Goal: Task Accomplishment & Management: Manage account settings

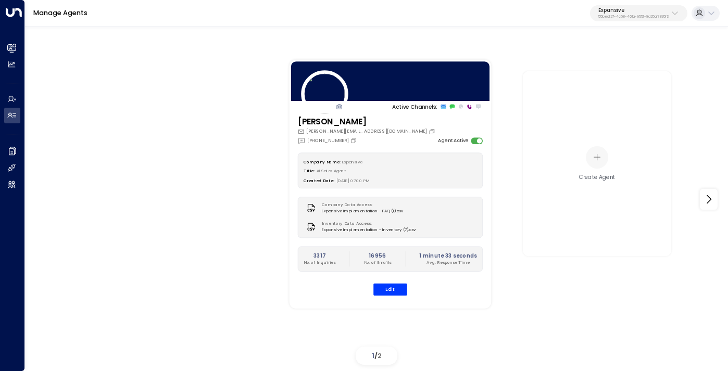
click at [649, 7] on button "Expansive 55becf27-4c58-461a-955f-8d25af7395f3" at bounding box center [638, 13] width 97 height 17
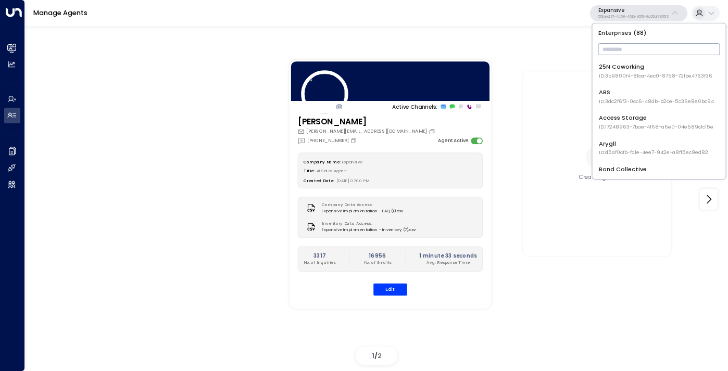
click at [631, 49] on input "text" at bounding box center [659, 49] width 122 height 17
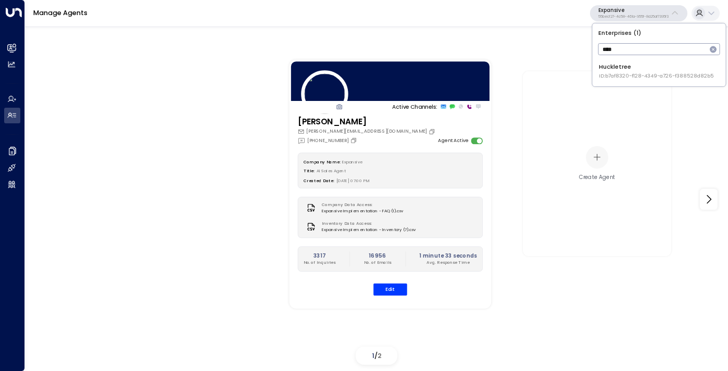
type input "****"
click at [620, 82] on li "Huckletree ID: b7af8320-f128-4349-a726-f388528d82b5" at bounding box center [659, 70] width 127 height 23
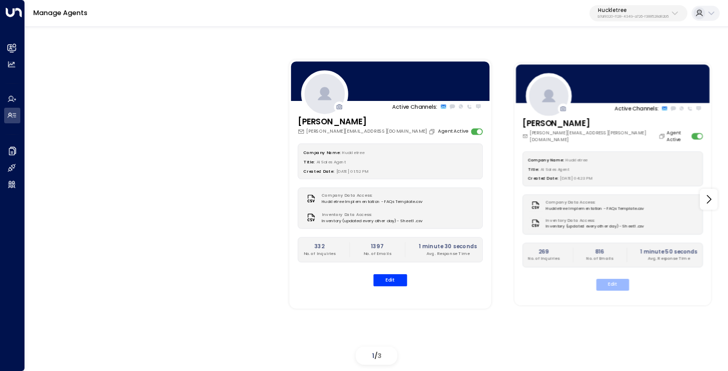
click at [620, 279] on button "Edit" at bounding box center [612, 285] width 33 height 12
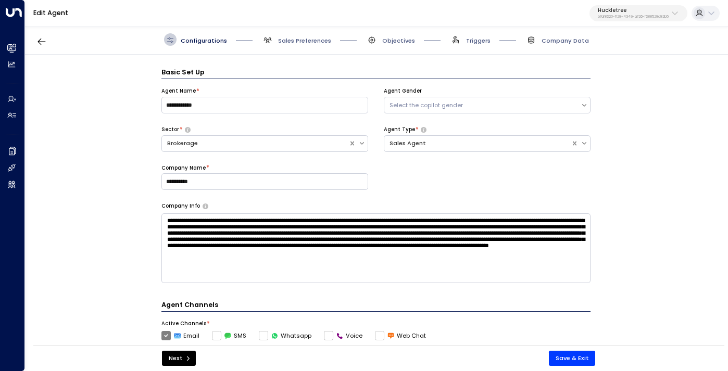
scroll to position [12, 0]
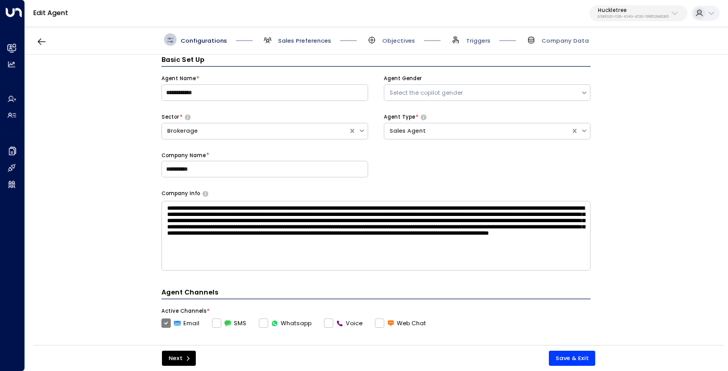
click at [317, 38] on span "Sales Preferences" at bounding box center [304, 40] width 53 height 8
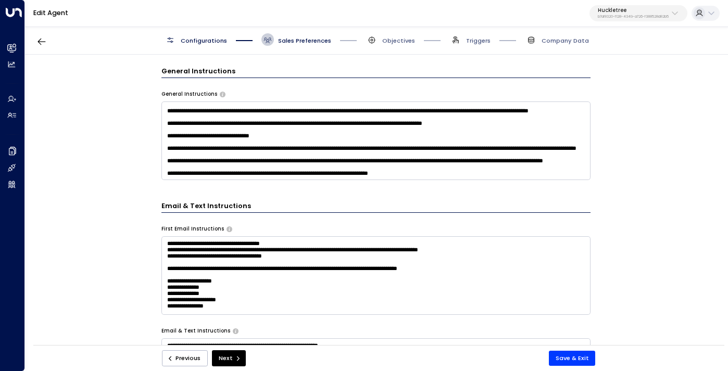
scroll to position [212, 0]
click at [397, 42] on span "Objectives" at bounding box center [398, 40] width 33 height 8
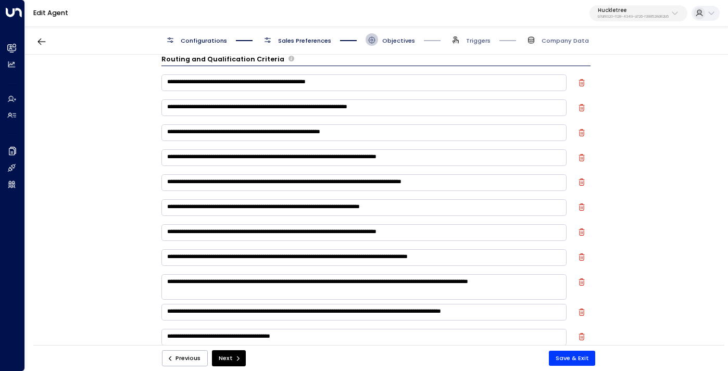
scroll to position [12, 0]
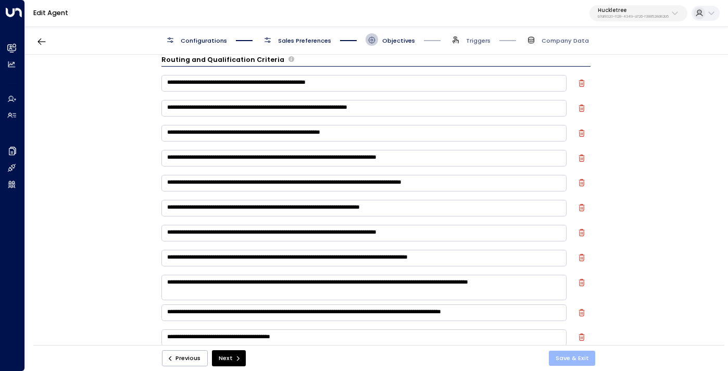
click at [577, 353] on button "Save & Exit" at bounding box center [572, 358] width 47 height 15
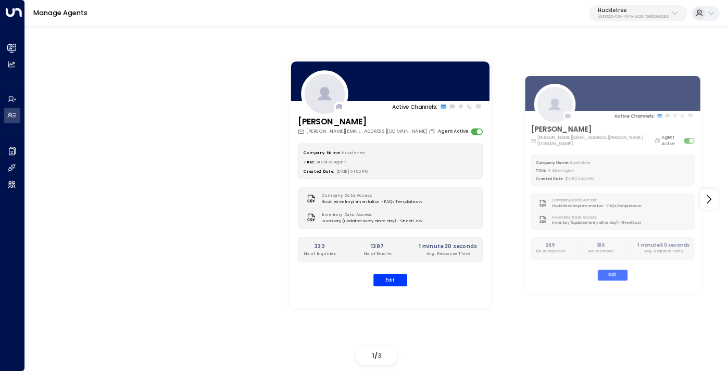
click at [619, 15] on p "b7af8320-f128-4349-a726-f388528d82b5" at bounding box center [633, 17] width 71 height 4
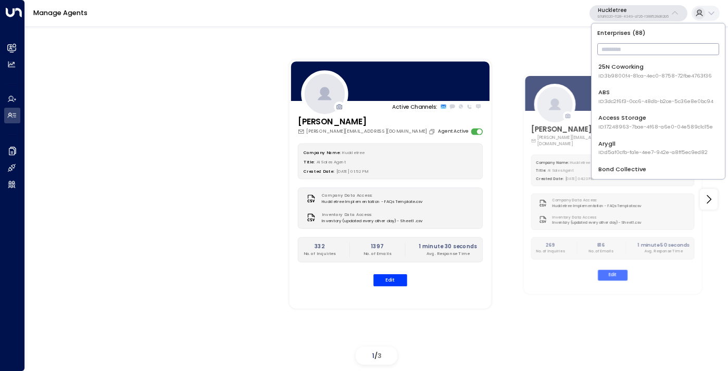
click at [613, 46] on input "text" at bounding box center [658, 49] width 122 height 17
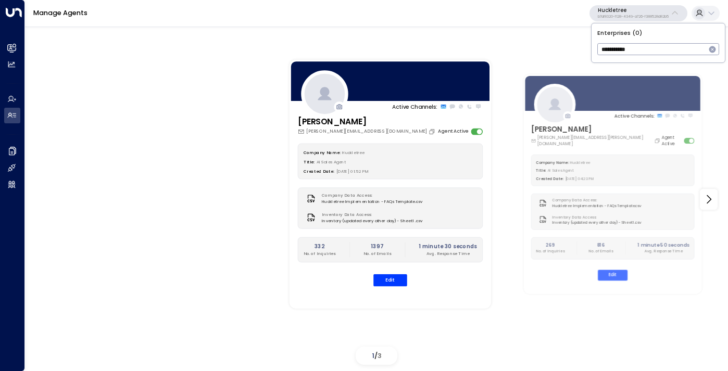
click at [613, 46] on input "**********" at bounding box center [651, 49] width 108 height 17
type input "****"
click at [617, 66] on div "Pacific Workplaces ID: a0687ae6-caf7-4c35-8de3-5d0dae502acf" at bounding box center [656, 70] width 116 height 17
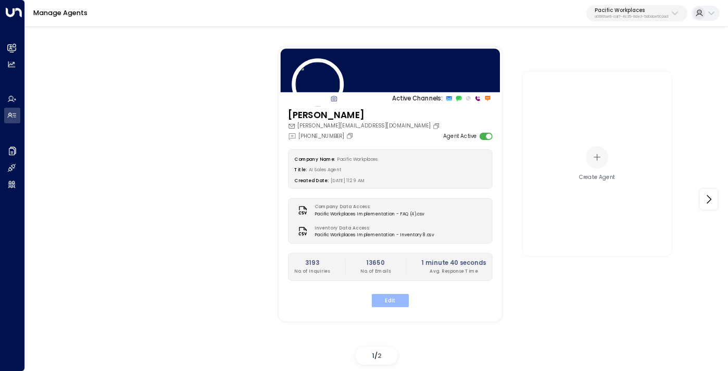
click at [396, 299] on button "Edit" at bounding box center [390, 301] width 37 height 14
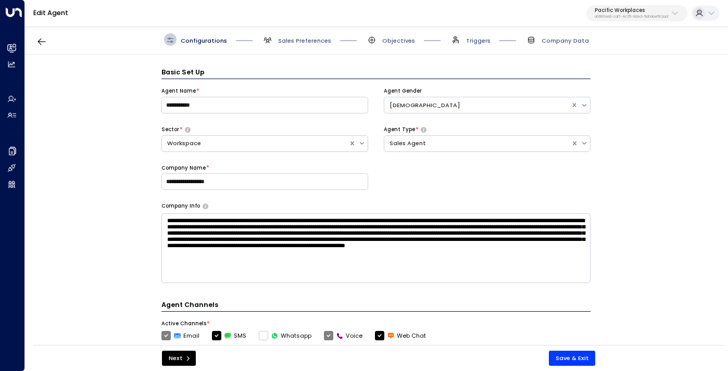
scroll to position [12, 0]
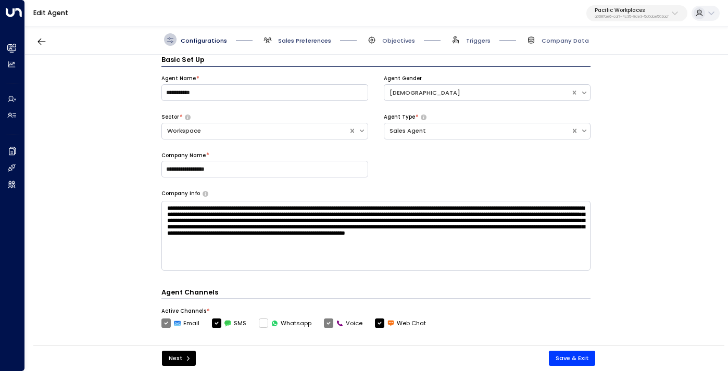
click at [316, 39] on span "Sales Preferences" at bounding box center [304, 40] width 53 height 8
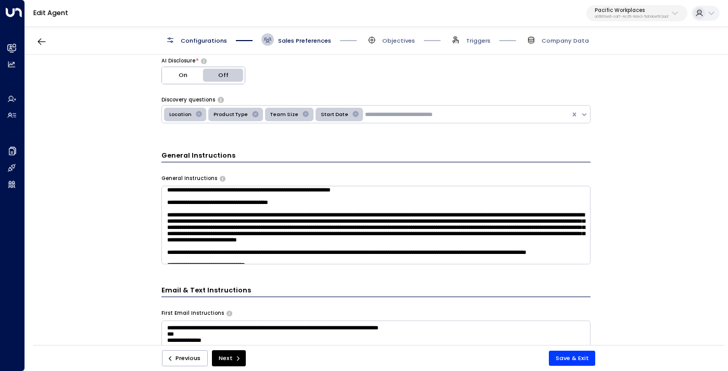
scroll to position [16, 0]
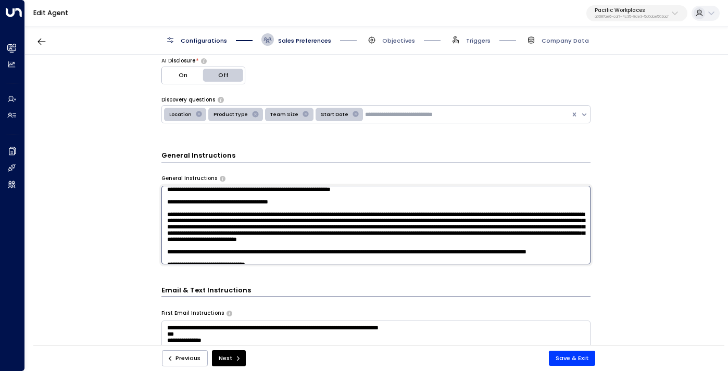
click at [309, 213] on textarea at bounding box center [375, 225] width 429 height 79
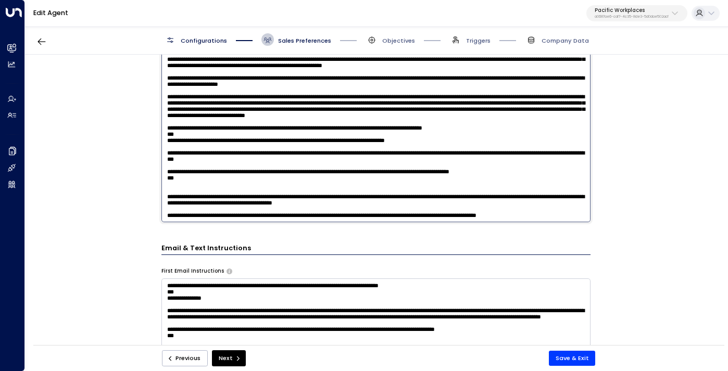
scroll to position [376, 0]
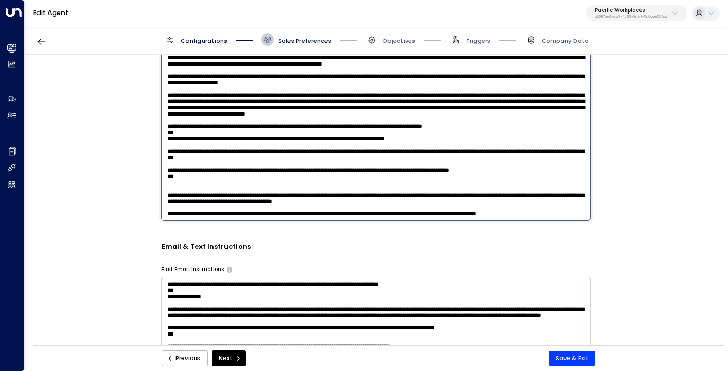
click at [225, 215] on textarea at bounding box center [375, 111] width 429 height 220
paste textarea "**********"
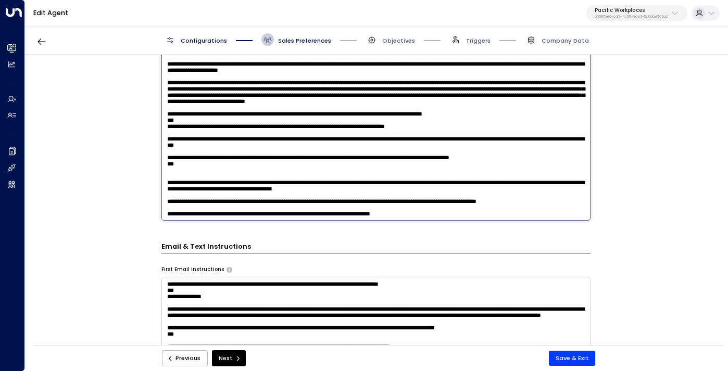
scroll to position [531, 0]
type textarea "**********"
click at [565, 360] on button "Save & Exit" at bounding box center [572, 358] width 47 height 15
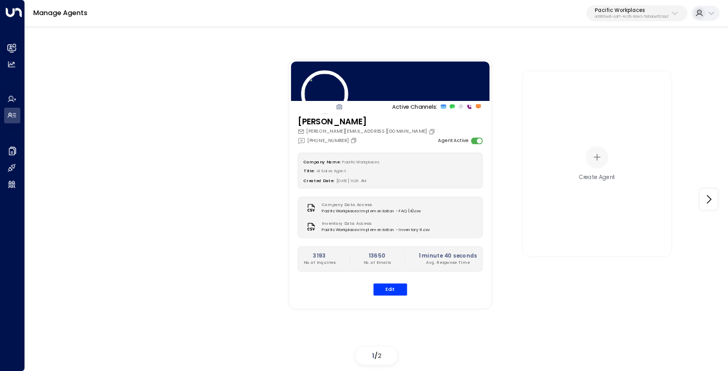
click at [633, 11] on p "Pacific Workplaces" at bounding box center [632, 10] width 74 height 6
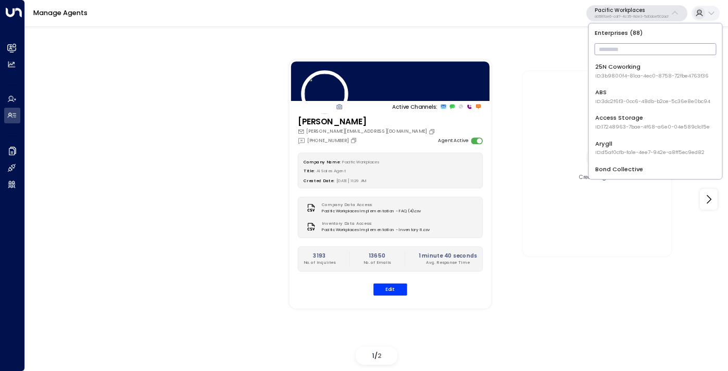
click at [625, 53] on input "text" at bounding box center [656, 49] width 122 height 17
type input "***"
click at [626, 96] on div "KMC Solutions ID: 288eb1a8-11cf-4676-9bbb-0c38edf1dfd2" at bounding box center [649, 96] width 108 height 17
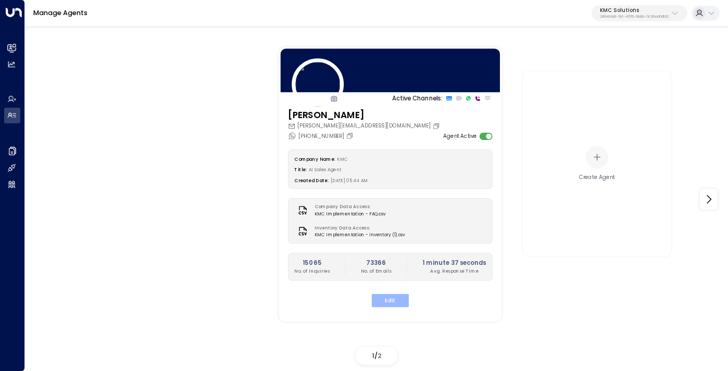
click at [390, 302] on button "Edit" at bounding box center [390, 301] width 37 height 14
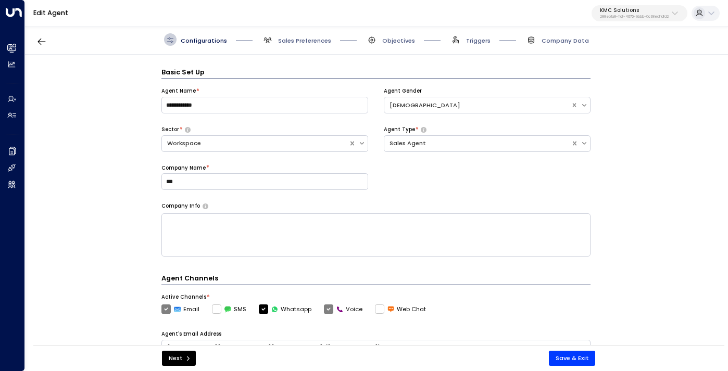
scroll to position [12, 0]
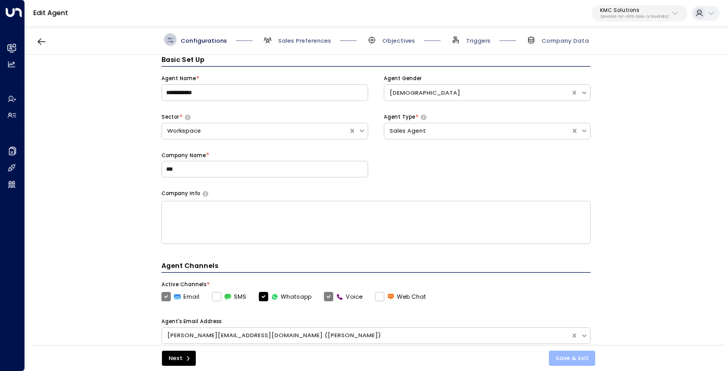
click at [554, 355] on button "Save & Exit" at bounding box center [572, 358] width 47 height 15
